Goal: Task Accomplishment & Management: Complete application form

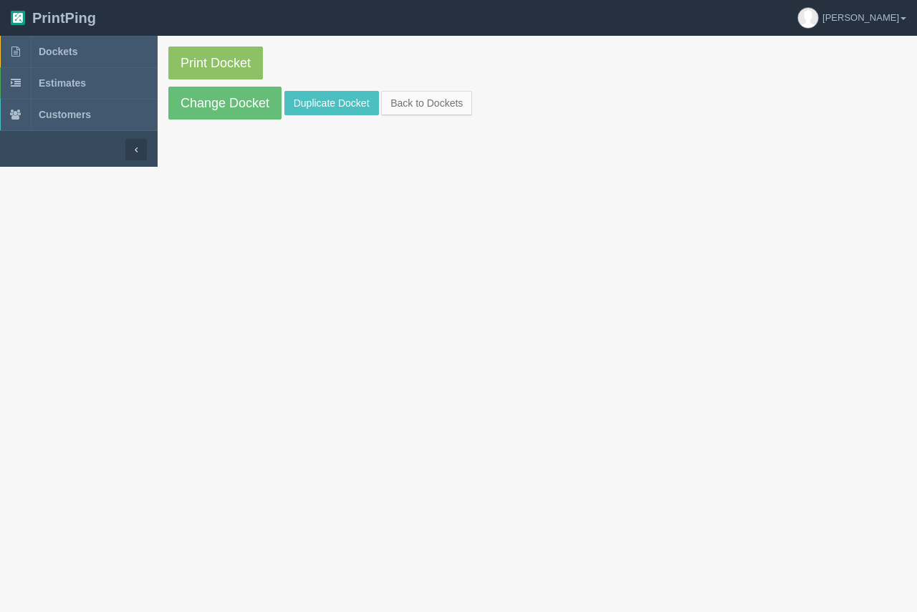
click at [313, 90] on section "Print Docket Change Docket Duplicate Docket Back to Dockets" at bounding box center [537, 83] width 759 height 95
click at [312, 100] on link "Duplicate Docket" at bounding box center [331, 103] width 95 height 24
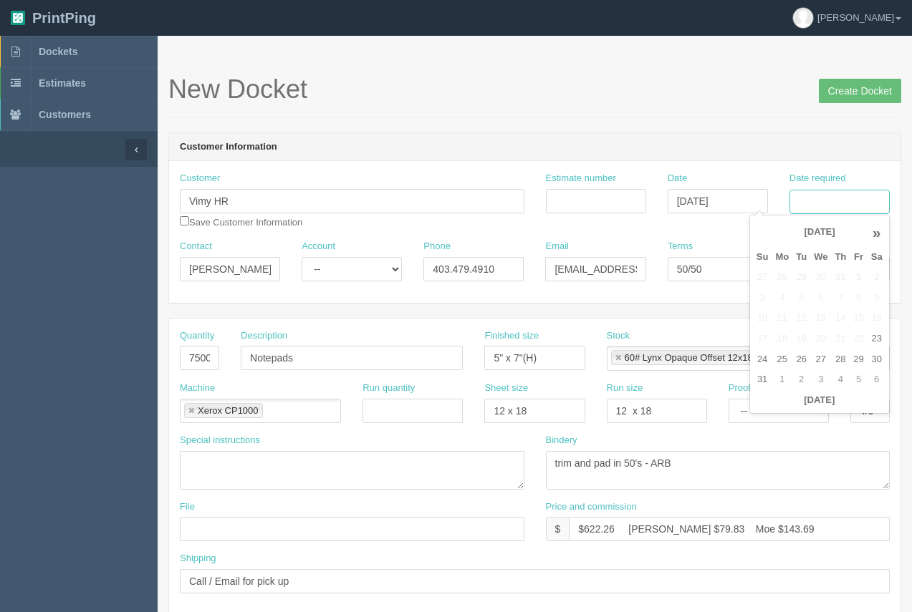
click at [858, 203] on input "Date required" at bounding box center [839, 202] width 100 height 24
click at [776, 351] on td "25" at bounding box center [781, 360] width 21 height 21
click at [817, 375] on td "3" at bounding box center [820, 380] width 21 height 21
click at [837, 281] on td "4" at bounding box center [840, 277] width 19 height 21
type input "[DATE]"
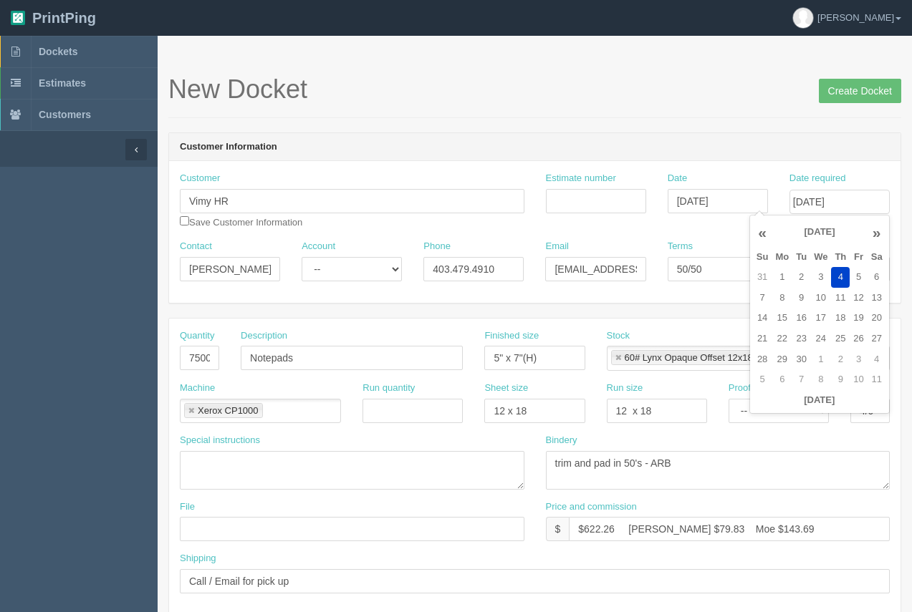
click at [743, 100] on h1 "New Docket Create Docket" at bounding box center [534, 89] width 733 height 29
drag, startPoint x: 185, startPoint y: 357, endPoint x: 224, endPoint y: 371, distance: 41.7
click at [223, 370] on div "Quantity 7500" at bounding box center [199, 355] width 61 height 52
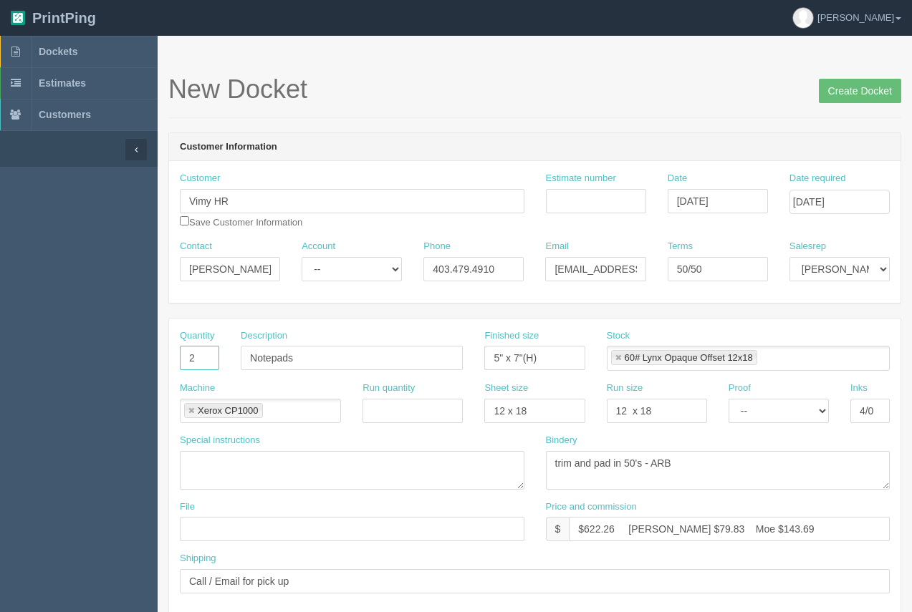
type input "2"
drag, startPoint x: 303, startPoint y: 357, endPoint x: 244, endPoint y: 359, distance: 58.8
click at [244, 359] on input "Notepads" at bounding box center [352, 358] width 222 height 24
type input "T"
type input "Retractable Banner Stands with banners"
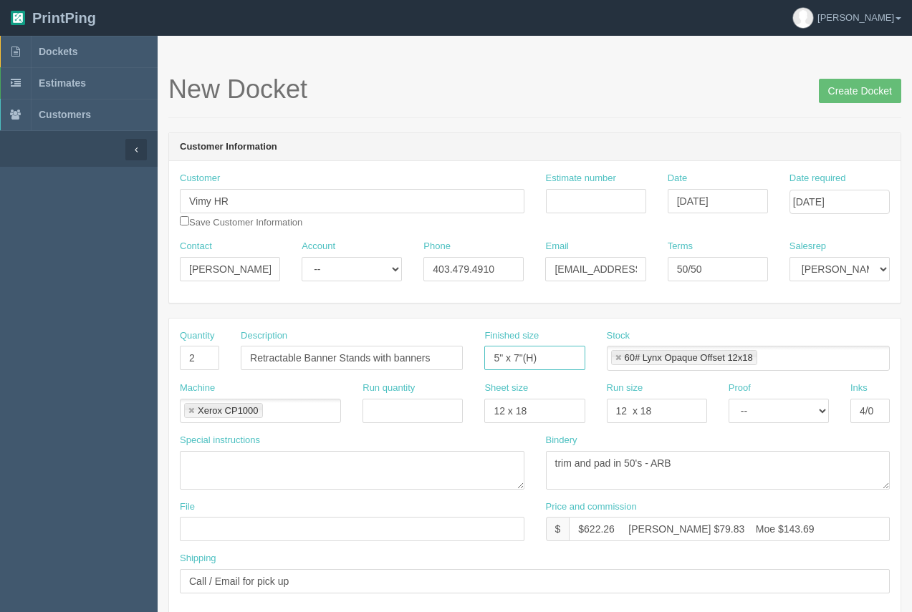
drag, startPoint x: 542, startPoint y: 355, endPoint x: 491, endPoint y: 354, distance: 50.9
click at [491, 357] on input "5" x 7"(H)" at bounding box center [534, 358] width 100 height 24
type input "33.5 x 84.25"
click at [619, 356] on link at bounding box center [618, 358] width 9 height 9
type input "33.5 x 84.25"
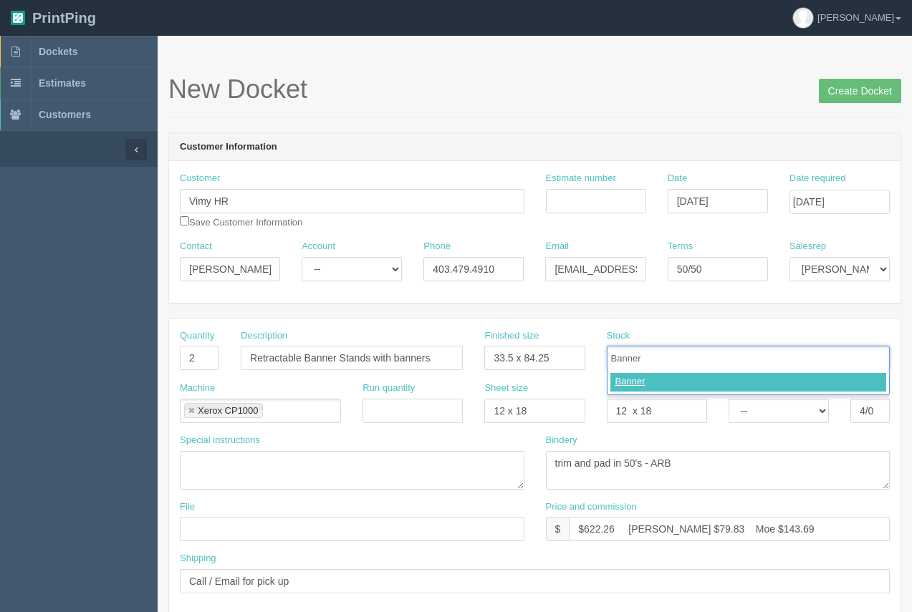
type input "Banner"
type input "F"
type input "Frontier Banner Stand"
type input "Banner,Frontier Banner Stand"
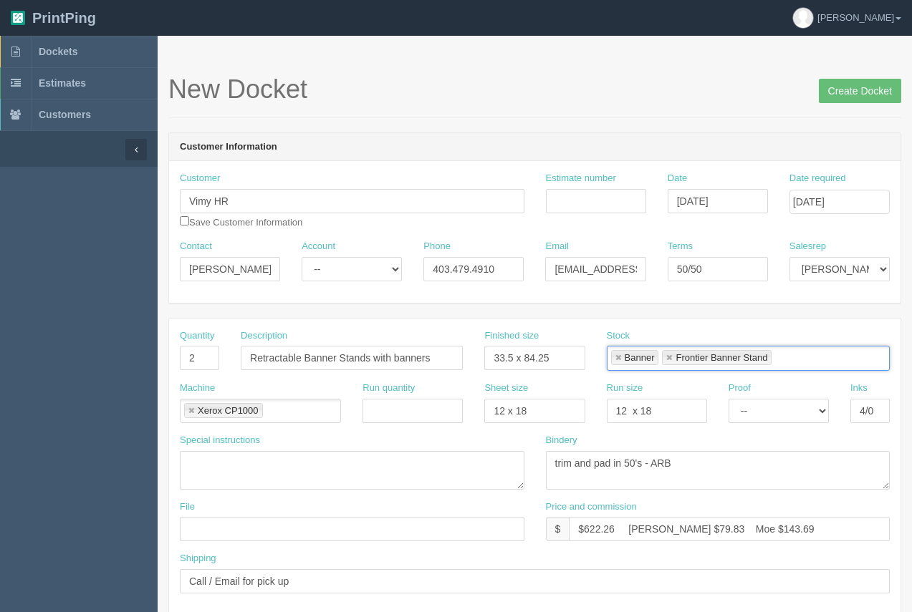
click at [190, 412] on link at bounding box center [191, 411] width 9 height 9
click at [263, 412] on input "text" at bounding box center [270, 412] width 14 height 21
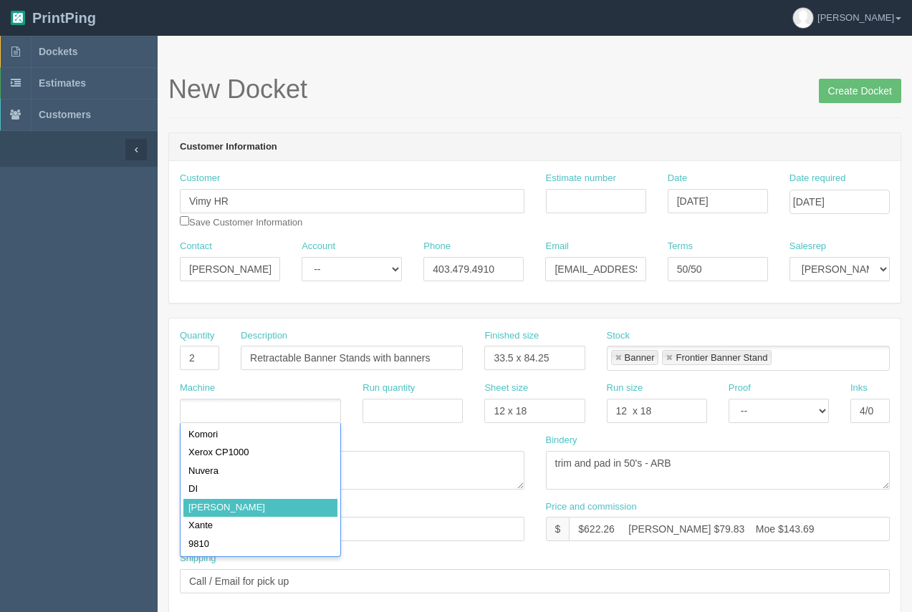
type input "[PERSON_NAME]"
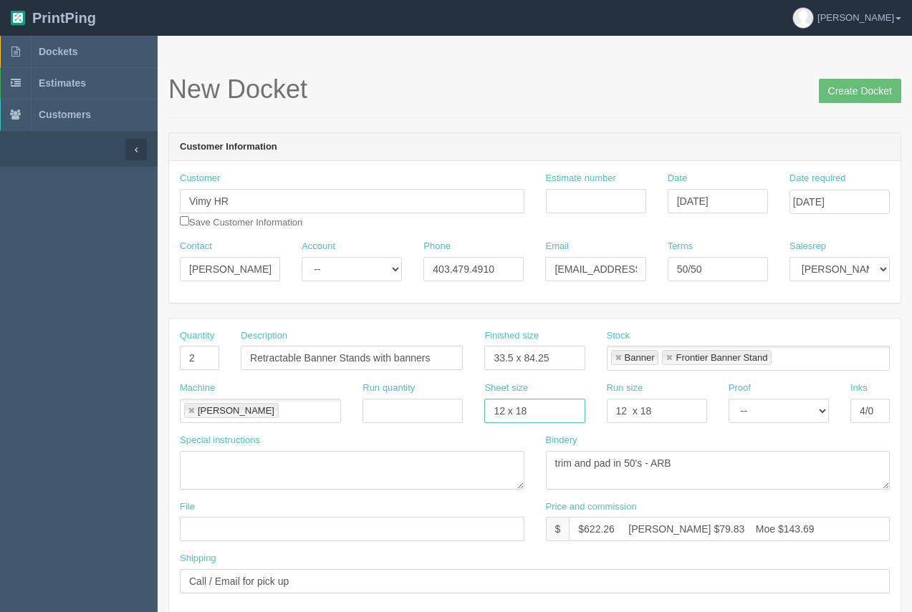
drag, startPoint x: 528, startPoint y: 411, endPoint x: 458, endPoint y: 413, distance: 69.5
click at [481, 411] on div "Sheet size 12 x 18" at bounding box center [534, 408] width 122 height 52
drag, startPoint x: 731, startPoint y: 462, endPoint x: 526, endPoint y: 471, distance: 204.3
click at [526, 471] on div "Special instructions Bindery trim and pad in 50's - ARB" at bounding box center [534, 467] width 731 height 67
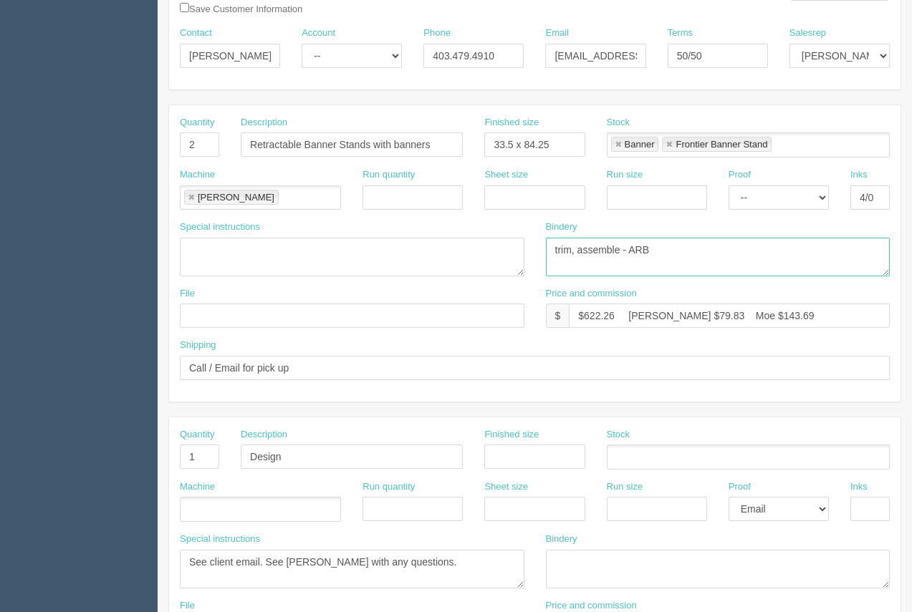
scroll to position [221, 0]
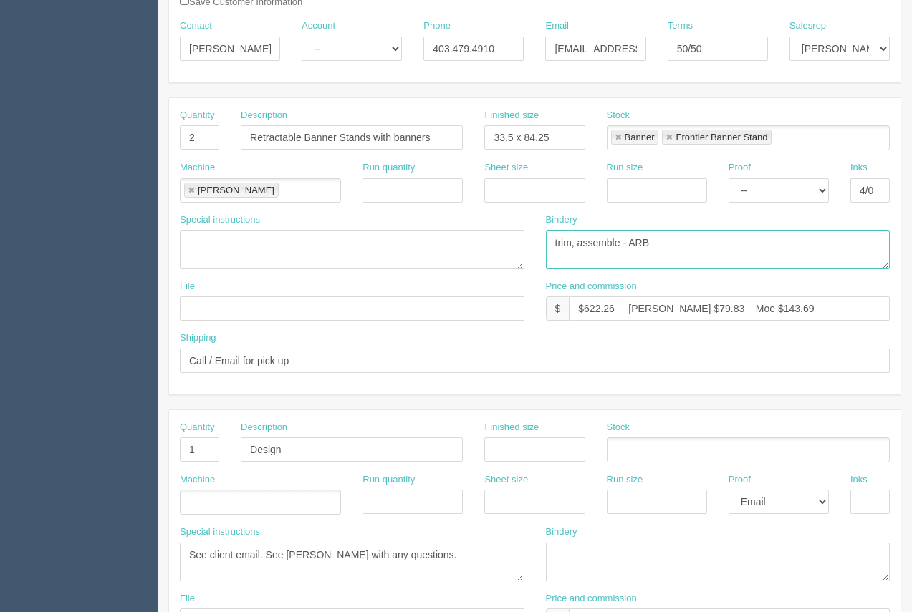
type textarea "trim, assemble - ARB"
drag, startPoint x: 613, startPoint y: 309, endPoint x: 584, endPoint y: 298, distance: 30.6
click at [584, 298] on input "$622.26 [PERSON_NAME] $79.83 Moe $143.69" at bounding box center [729, 309] width 321 height 24
type input "$560.00 [PERSON_NAME] $79.83 Moe $143.69"
click at [274, 303] on input "text" at bounding box center [352, 309] width 345 height 24
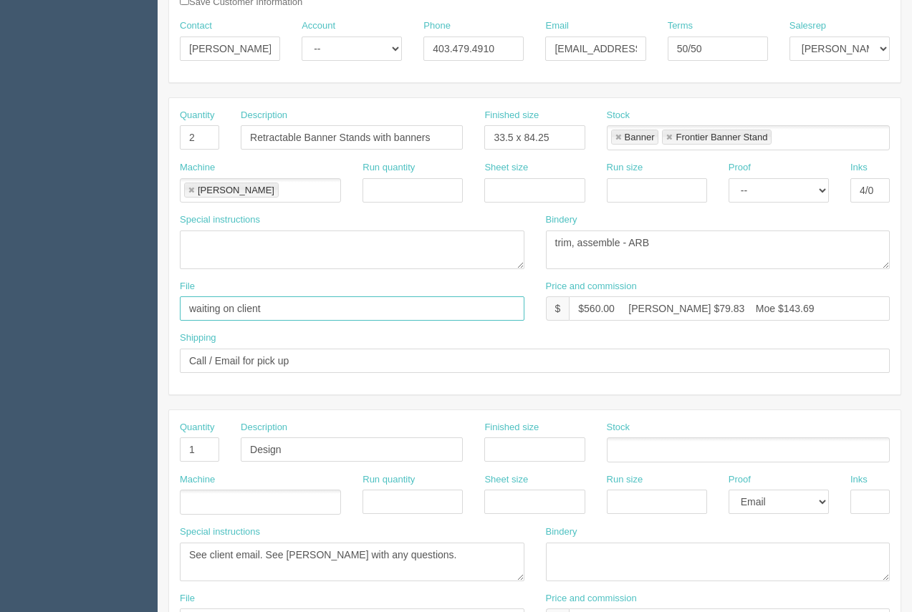
type input "Waiting on client"
drag, startPoint x: 198, startPoint y: 454, endPoint x: 150, endPoint y: 444, distance: 49.0
click at [150, 444] on section "Dockets Estimates Customers" at bounding box center [456, 447] width 912 height 1265
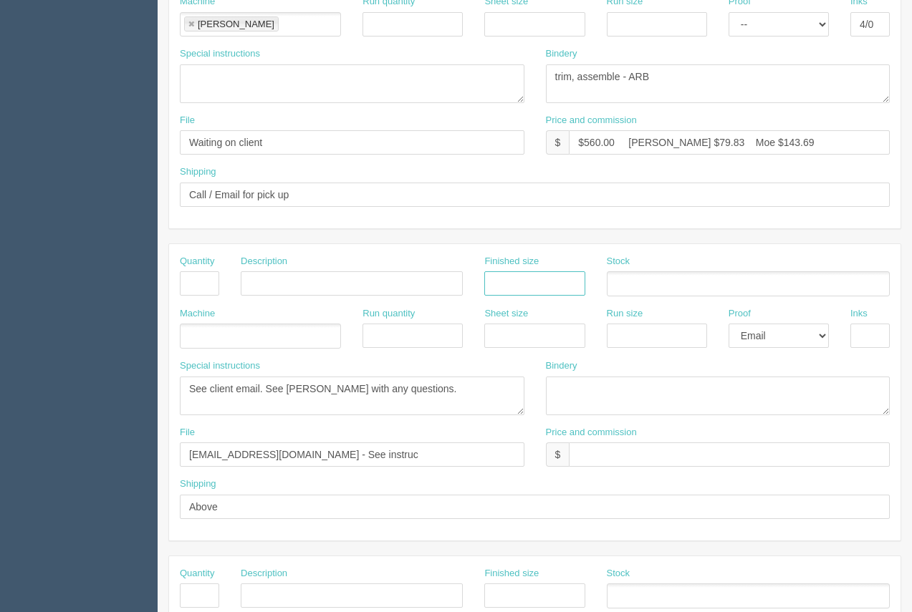
scroll to position [408, 0]
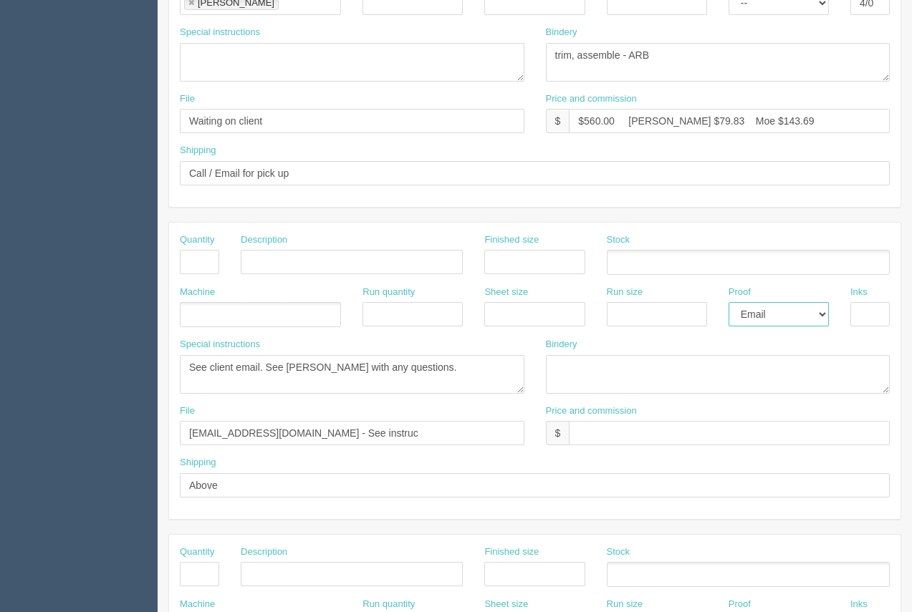
drag, startPoint x: 771, startPoint y: 311, endPoint x: 766, endPoint y: 326, distance: 15.9
click at [771, 312] on select "-- Email Hard Copy" at bounding box center [778, 314] width 100 height 24
select select
click at [728, 302] on select "-- Email Hard Copy" at bounding box center [778, 314] width 100 height 24
drag, startPoint x: 404, startPoint y: 363, endPoint x: 175, endPoint y: 392, distance: 231.0
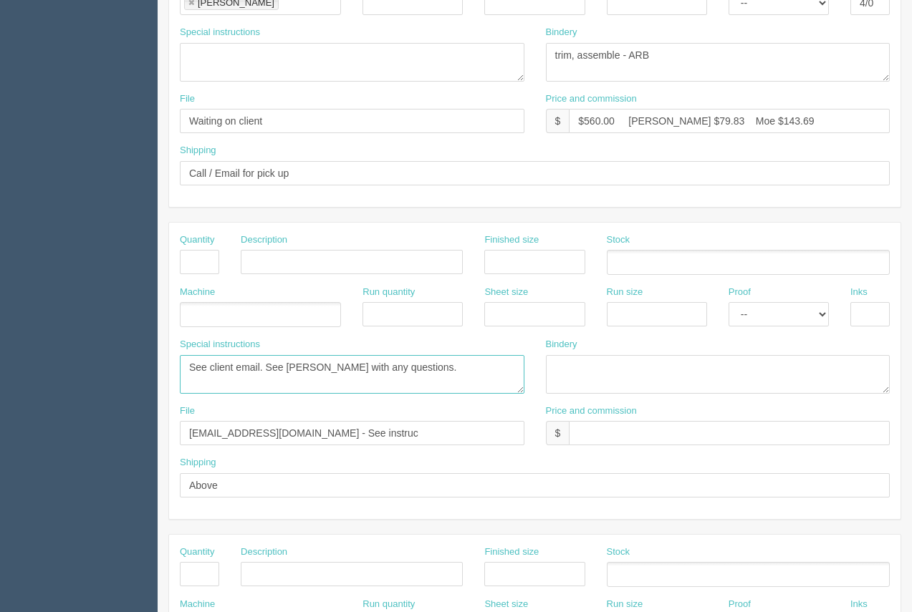
click at [175, 391] on div "Special instructions See client email. See [PERSON_NAME] with any questions." at bounding box center [352, 371] width 366 height 67
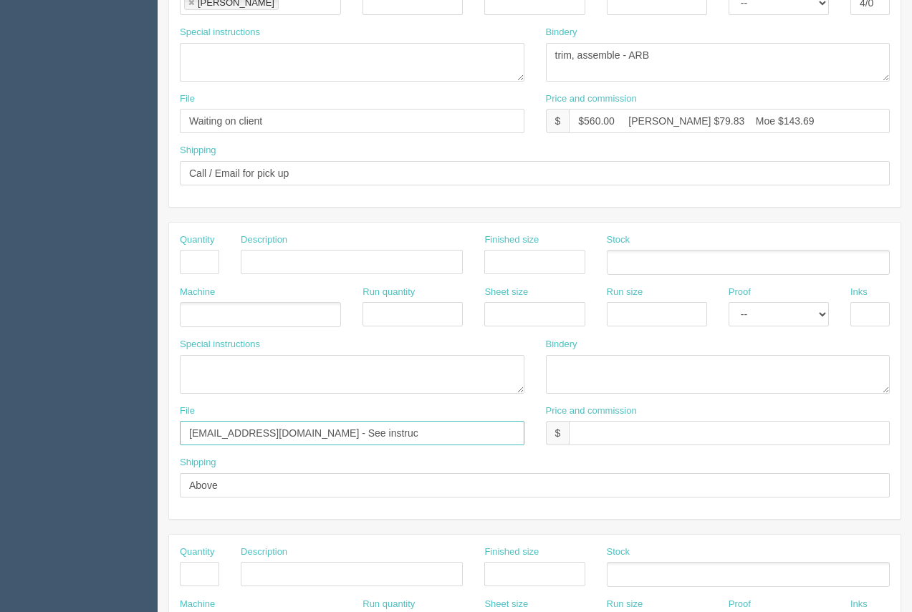
drag, startPoint x: 326, startPoint y: 437, endPoint x: 196, endPoint y: 436, distance: 129.6
click at [196, 429] on input "[EMAIL_ADDRESS][DOMAIN_NAME] - See instruc" at bounding box center [352, 433] width 345 height 24
type input "fi"
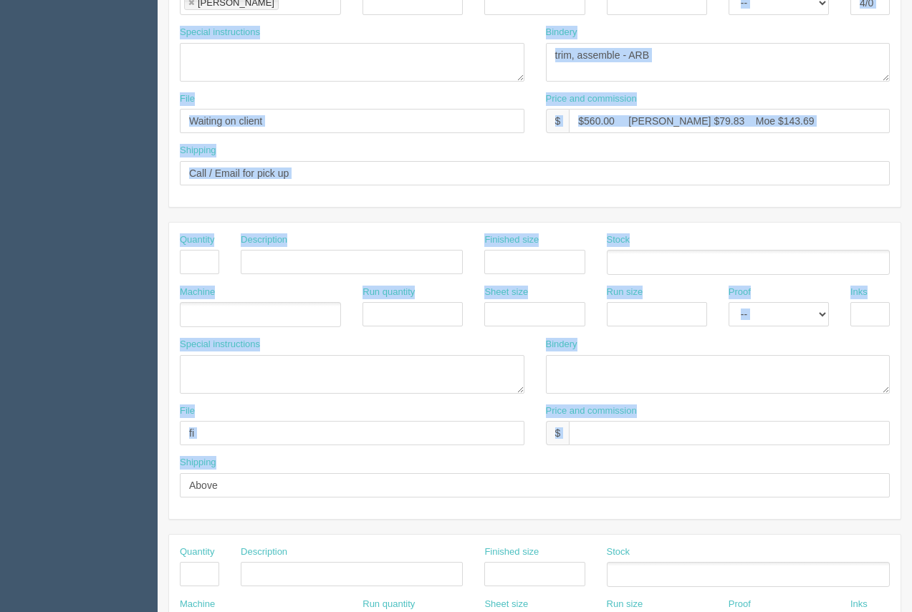
drag, startPoint x: 245, startPoint y: 498, endPoint x: 204, endPoint y: 465, distance: 52.5
click at [152, 481] on section "Dockets Estimates Customers" at bounding box center [456, 260] width 912 height 1265
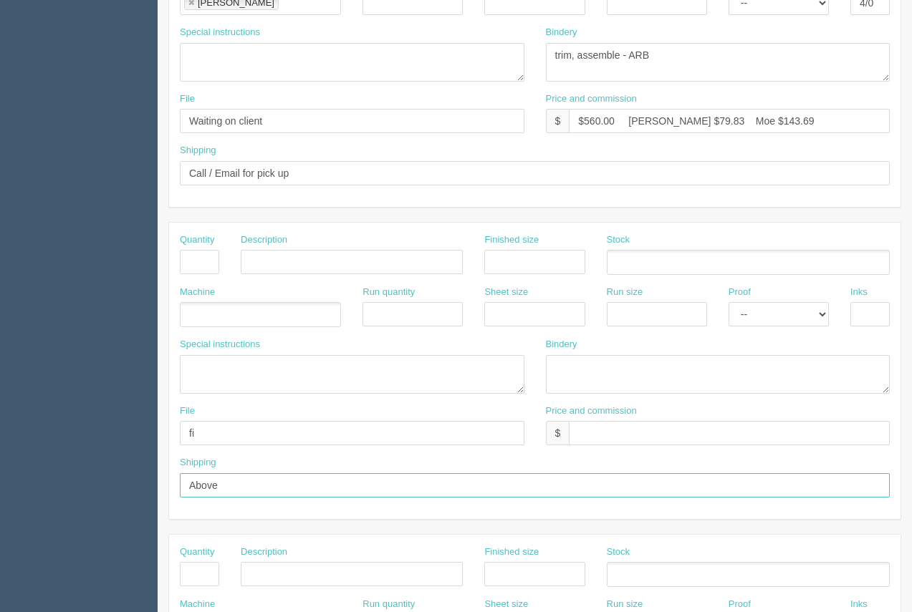
click at [254, 485] on input "Above" at bounding box center [535, 485] width 710 height 24
drag, startPoint x: 175, startPoint y: 486, endPoint x: 164, endPoint y: 471, distance: 17.9
click at [155, 481] on section "Dockets Estimates Customers" at bounding box center [456, 260] width 912 height 1265
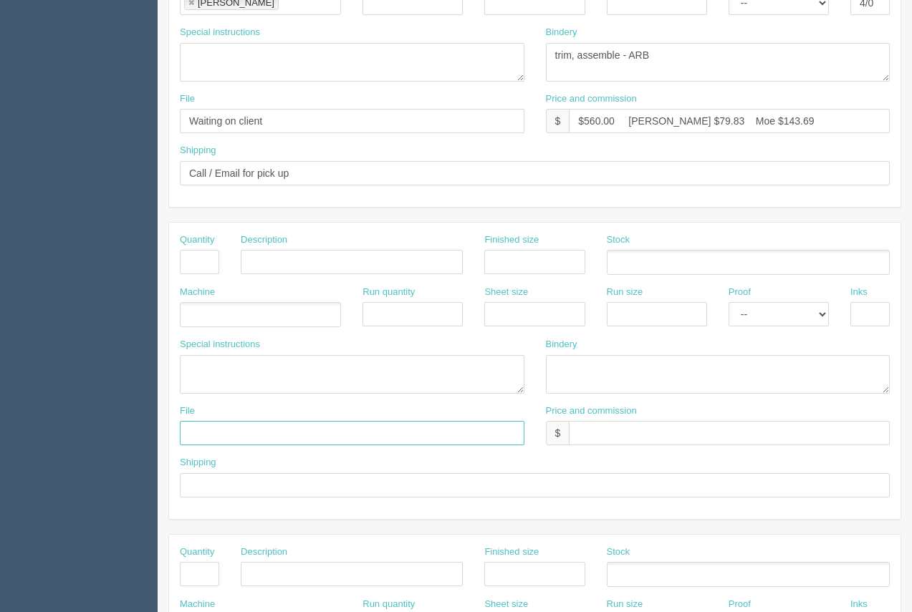
drag, startPoint x: 219, startPoint y: 428, endPoint x: 344, endPoint y: 420, distance: 124.9
click at [175, 426] on div "File" at bounding box center [352, 431] width 366 height 52
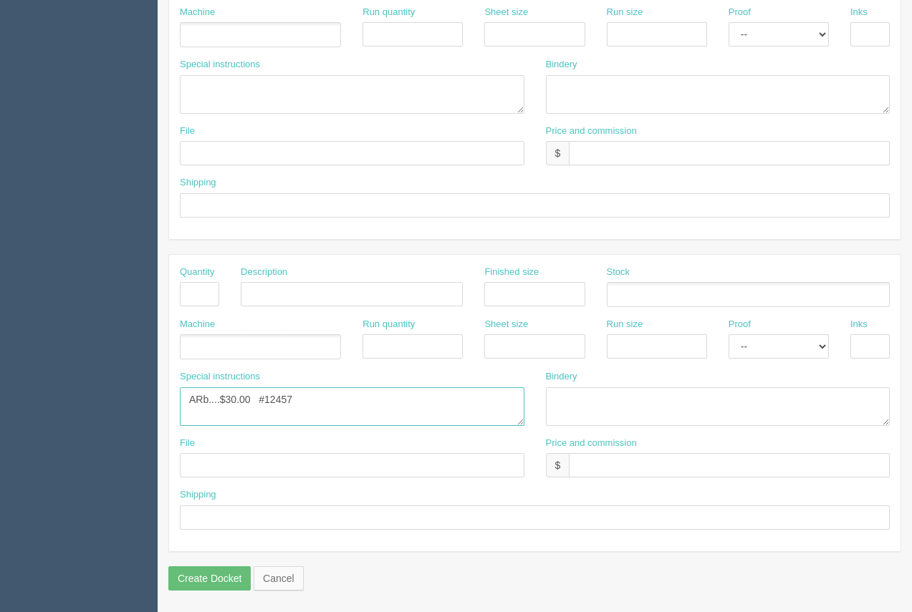
click at [231, 406] on textarea "ARb....$30.00 #12457" at bounding box center [352, 407] width 345 height 39
drag, startPoint x: 320, startPoint y: 400, endPoint x: 256, endPoint y: 398, distance: 63.8
click at [256, 398] on textarea "ARb....$30.00 #12457" at bounding box center [352, 407] width 345 height 39
click at [207, 401] on textarea "ARb....$30.00 #12457" at bounding box center [352, 407] width 345 height 39
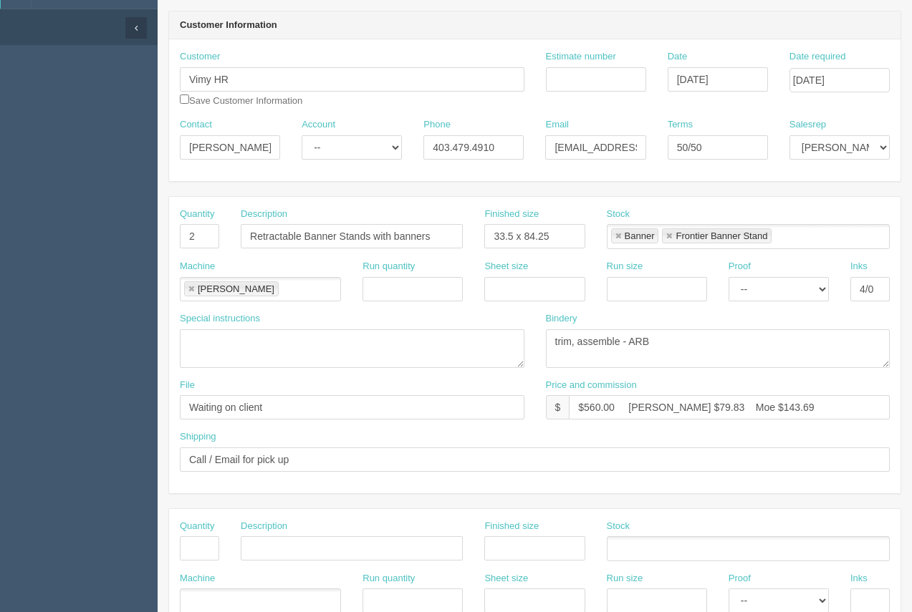
scroll to position [201, 0]
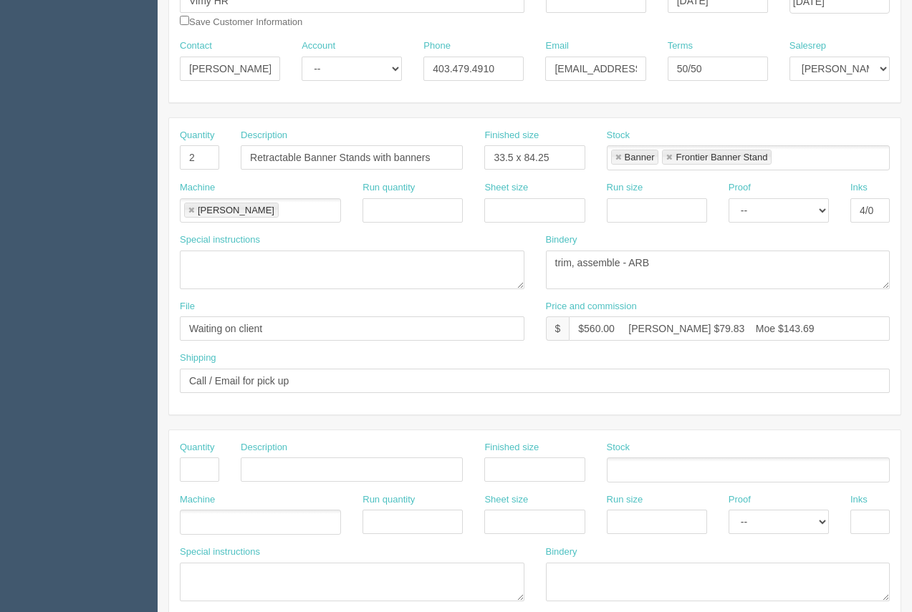
type textarea "ARB....$40.00"
click at [562, 9] on input "Estimate number" at bounding box center [596, 1] width 100 height 24
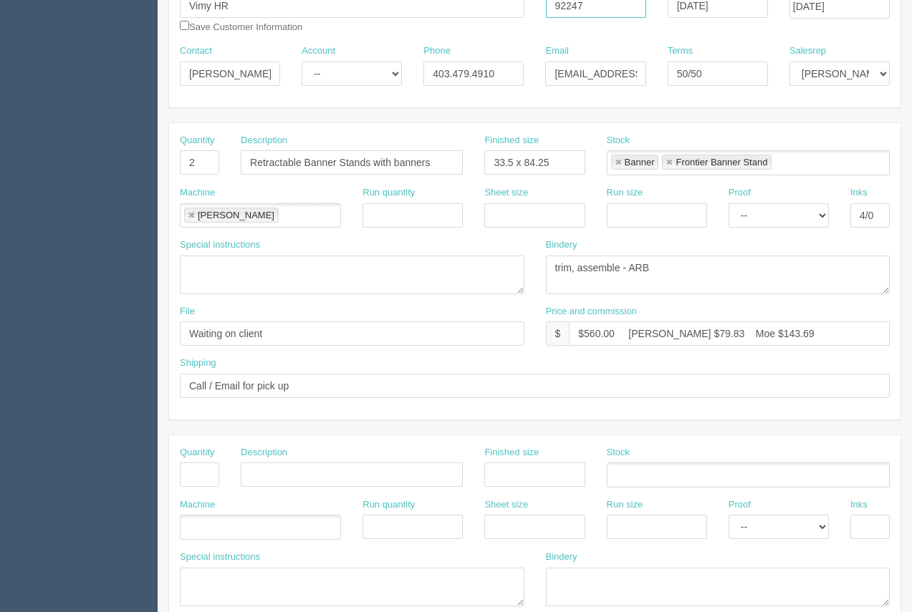
type input "92247"
drag, startPoint x: 785, startPoint y: 334, endPoint x: 720, endPoint y: 345, distance: 66.2
click at [718, 340] on input "$560.00 [PERSON_NAME] $79.83 Moe $143.69" at bounding box center [729, 334] width 321 height 24
drag, startPoint x: 678, startPoint y: 337, endPoint x: 652, endPoint y: 329, distance: 26.8
click at [652, 329] on input "$560.00 [PERSON_NAME] $79.83 Moe $163.26" at bounding box center [729, 334] width 321 height 24
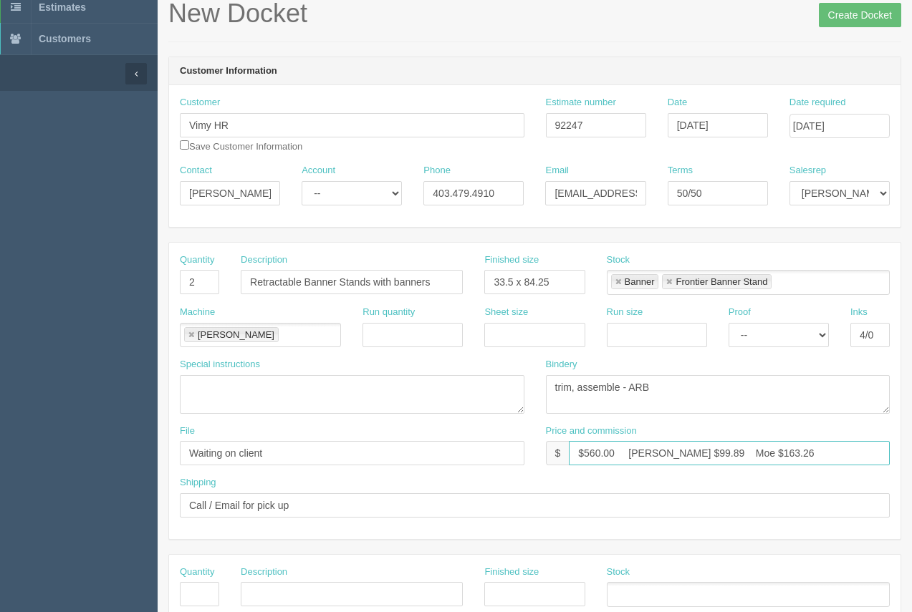
scroll to position [0, 0]
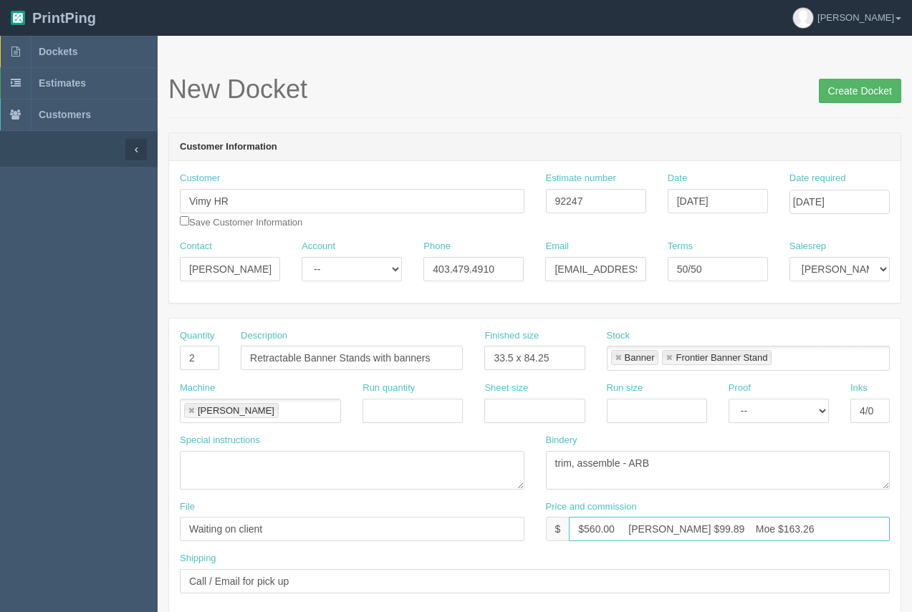
type input "$560.00 [PERSON_NAME] $99.89 Moe $163.26"
click at [890, 84] on input "Create Docket" at bounding box center [860, 91] width 82 height 24
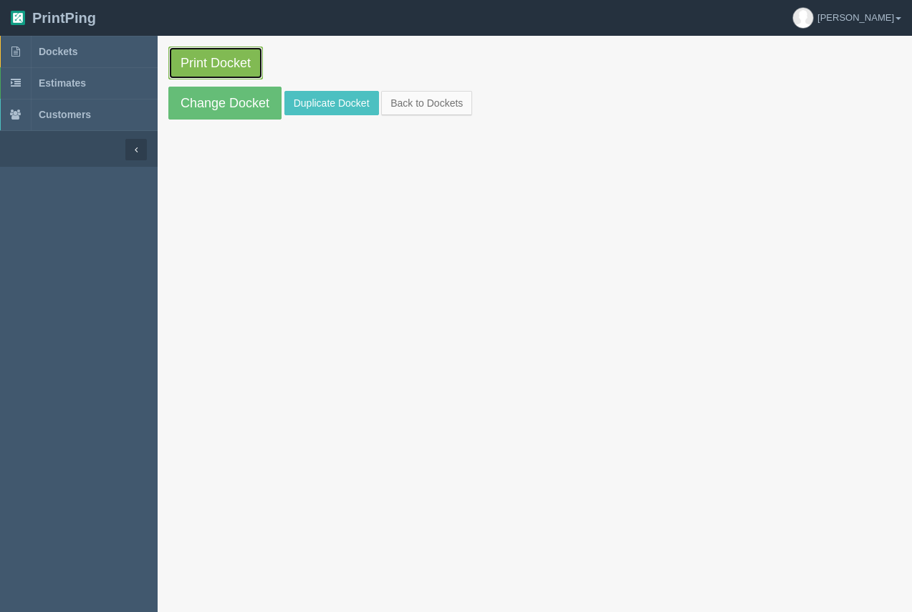
click at [241, 70] on link "Print Docket" at bounding box center [215, 63] width 95 height 33
